Goal: Navigation & Orientation: Find specific page/section

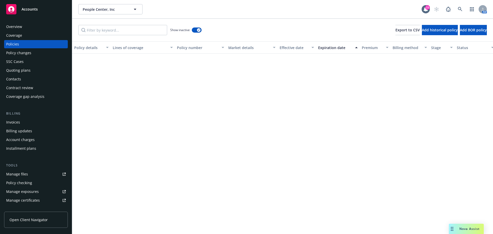
scroll to position [7115, 0]
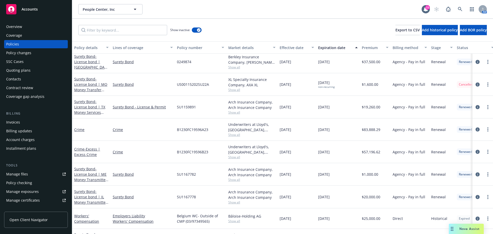
click at [32, 8] on span "Accounts" at bounding box center [30, 9] width 16 height 4
